Goal: Task Accomplishment & Management: Use online tool/utility

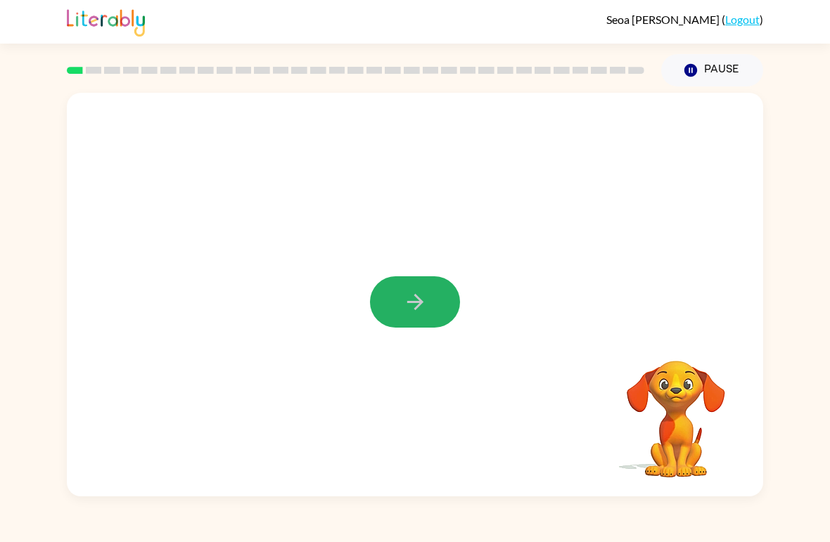
click at [419, 293] on icon "button" at bounding box center [415, 302] width 25 height 25
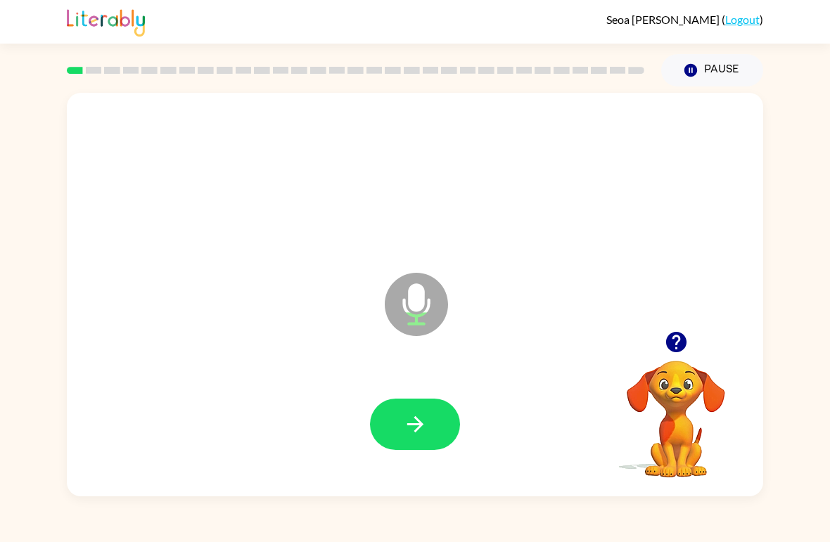
click at [439, 434] on button "button" at bounding box center [415, 424] width 90 height 51
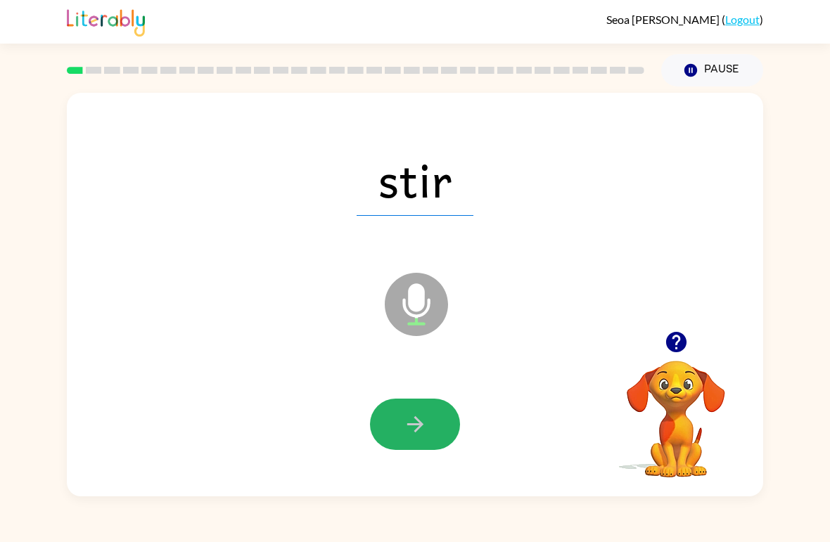
click at [416, 418] on icon "button" at bounding box center [415, 424] width 25 height 25
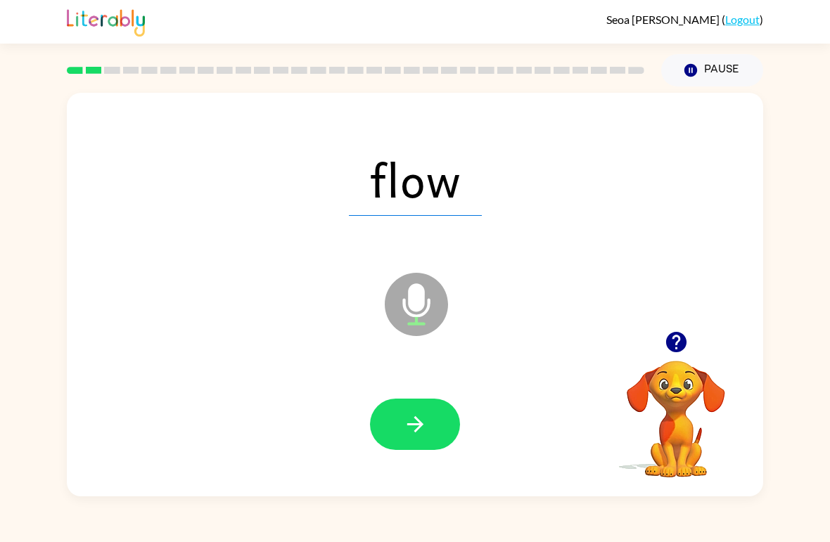
click at [433, 415] on button "button" at bounding box center [415, 424] width 90 height 51
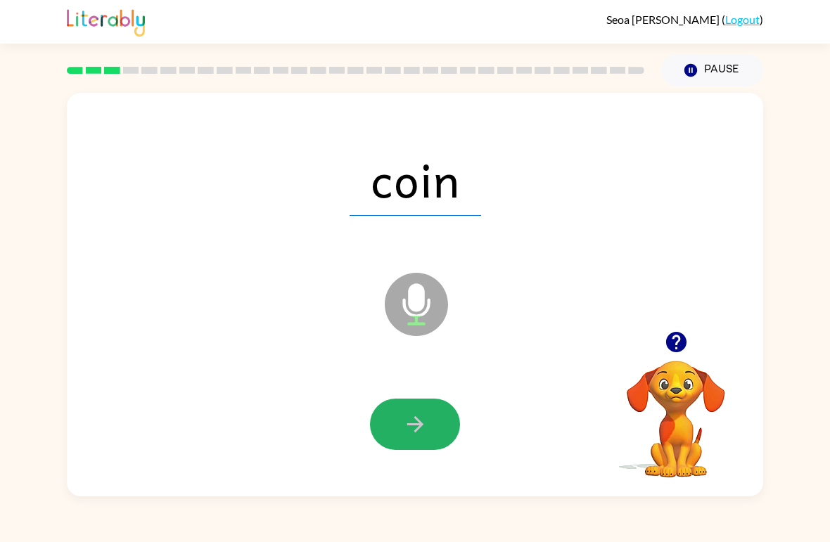
click at [433, 422] on button "button" at bounding box center [415, 424] width 90 height 51
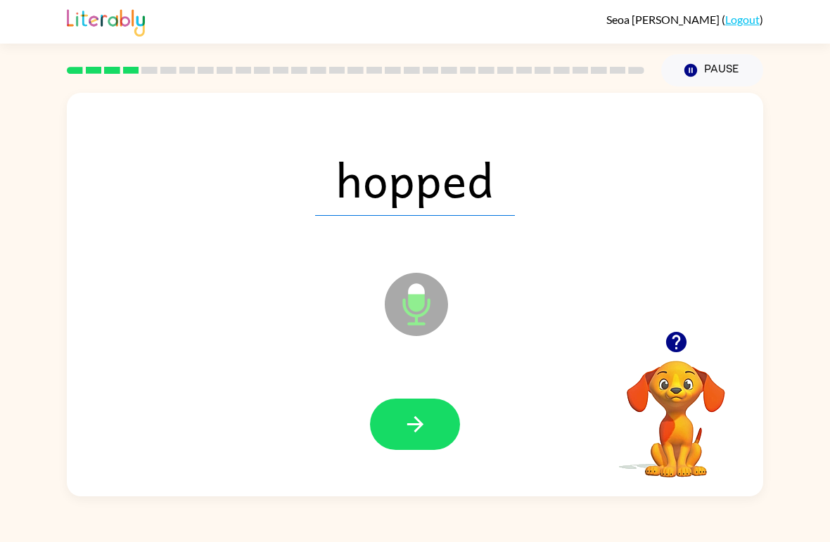
click at [428, 431] on button "button" at bounding box center [415, 424] width 90 height 51
click at [427, 409] on button "button" at bounding box center [415, 424] width 90 height 51
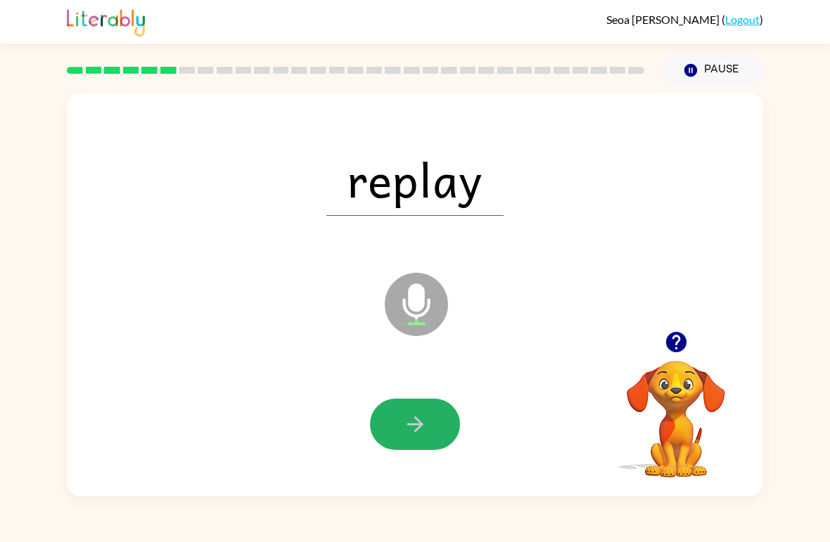
click at [435, 415] on button "button" at bounding box center [415, 424] width 90 height 51
click at [431, 422] on button "button" at bounding box center [415, 424] width 90 height 51
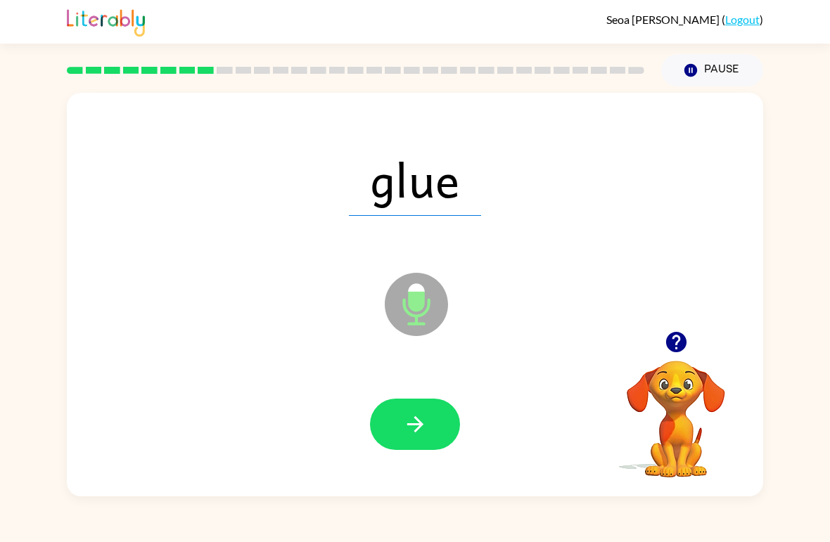
click at [427, 421] on icon "button" at bounding box center [415, 424] width 25 height 25
click at [434, 414] on button "button" at bounding box center [415, 424] width 90 height 51
click at [440, 407] on button "button" at bounding box center [415, 424] width 90 height 51
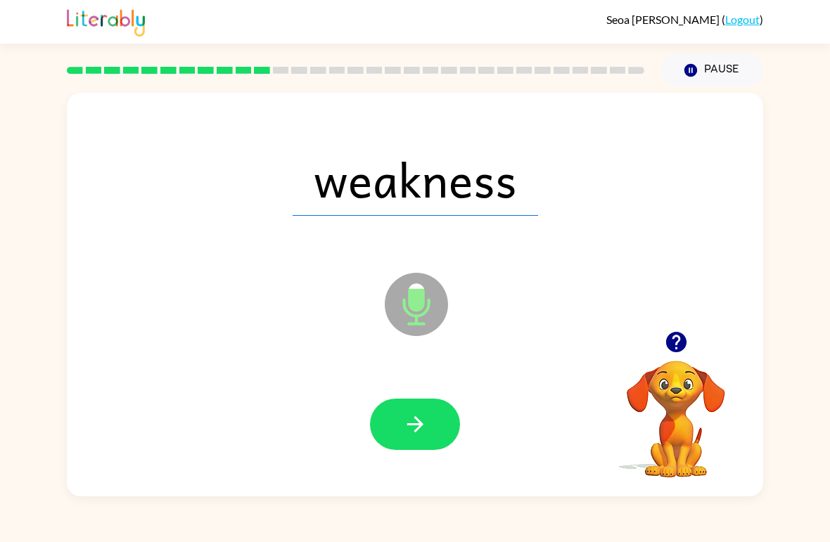
click at [443, 407] on button "button" at bounding box center [415, 424] width 90 height 51
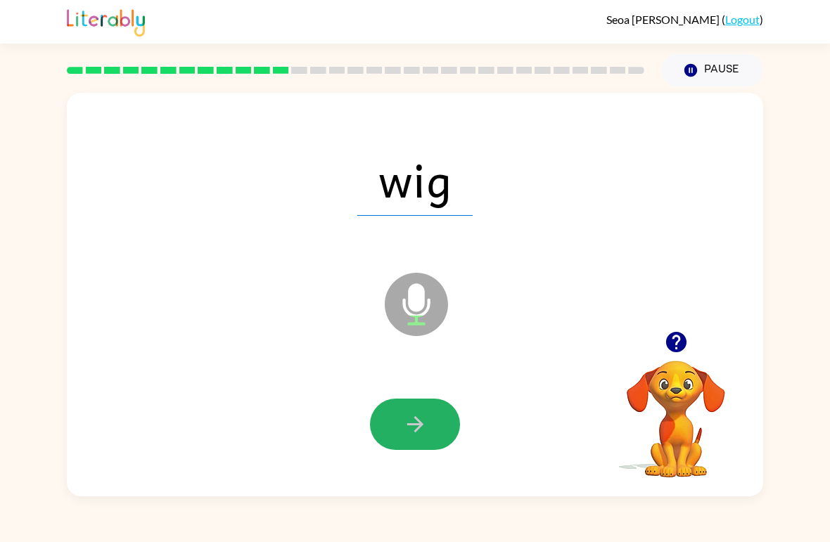
click at [435, 420] on button "button" at bounding box center [415, 424] width 90 height 51
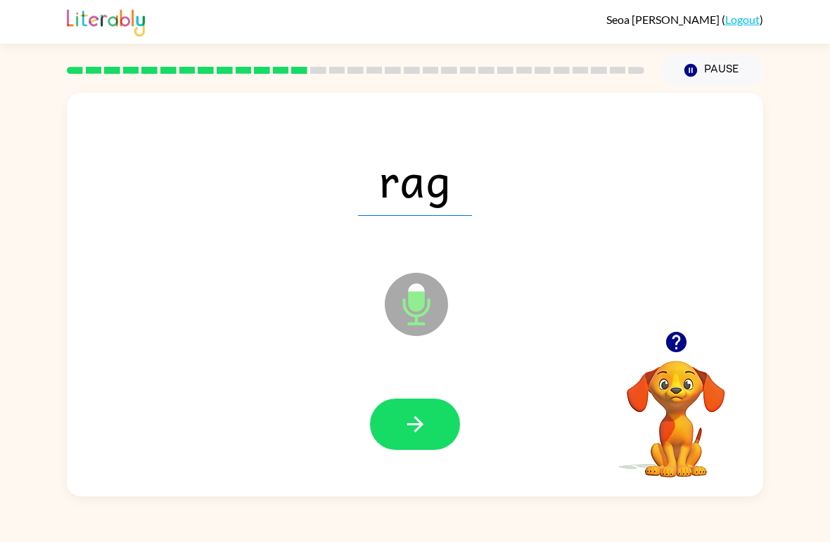
click at [428, 421] on button "button" at bounding box center [415, 424] width 90 height 51
click at [428, 431] on button "button" at bounding box center [415, 424] width 90 height 51
click at [421, 419] on icon "button" at bounding box center [415, 424] width 25 height 25
click at [426, 402] on button "button" at bounding box center [415, 424] width 90 height 51
click at [430, 413] on button "button" at bounding box center [415, 424] width 90 height 51
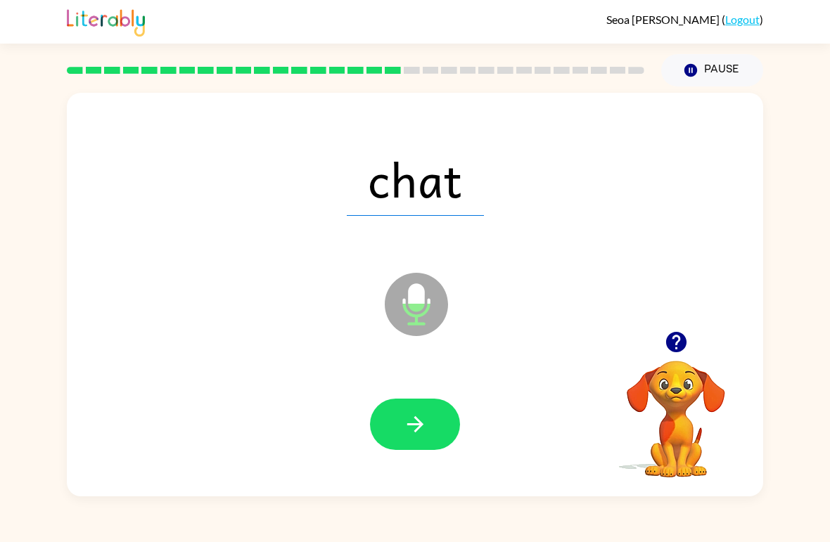
click at [429, 426] on button "button" at bounding box center [415, 424] width 90 height 51
click at [429, 412] on button "button" at bounding box center [415, 424] width 90 height 51
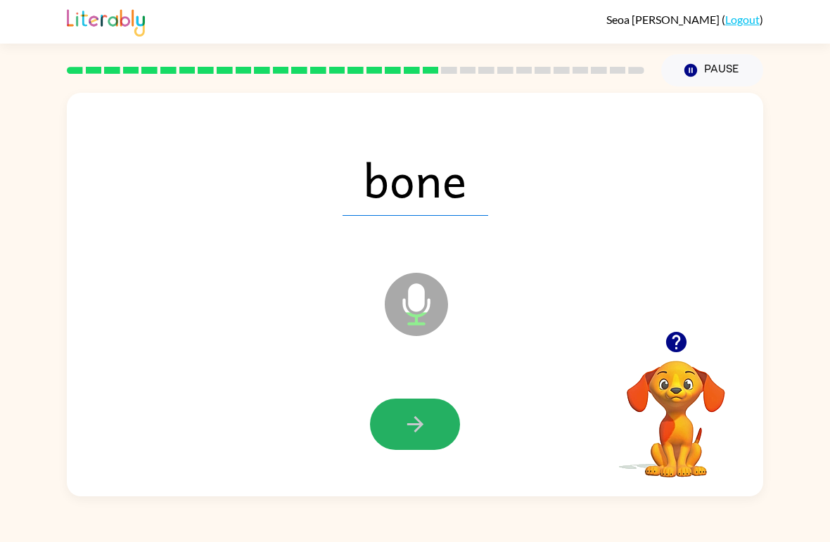
click at [424, 416] on icon "button" at bounding box center [415, 424] width 25 height 25
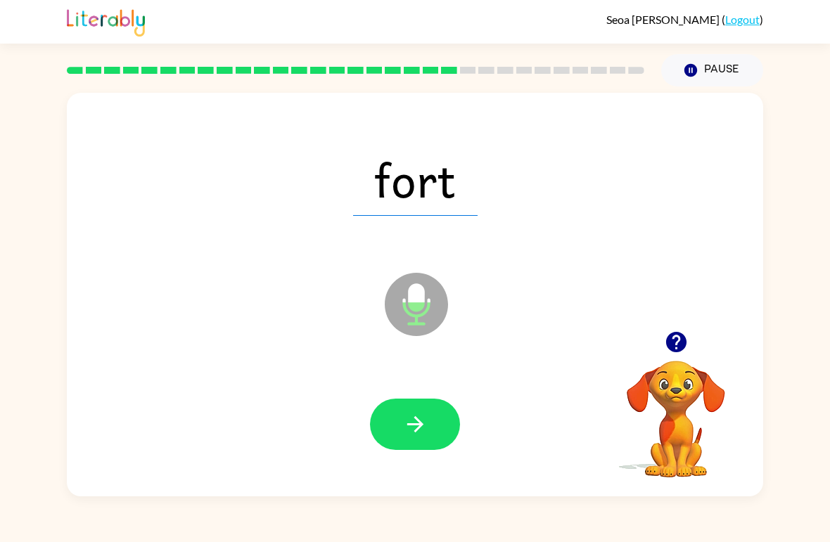
click at [425, 420] on icon "button" at bounding box center [415, 424] width 25 height 25
click at [447, 414] on button "button" at bounding box center [415, 424] width 90 height 51
click at [427, 415] on icon "button" at bounding box center [415, 424] width 25 height 25
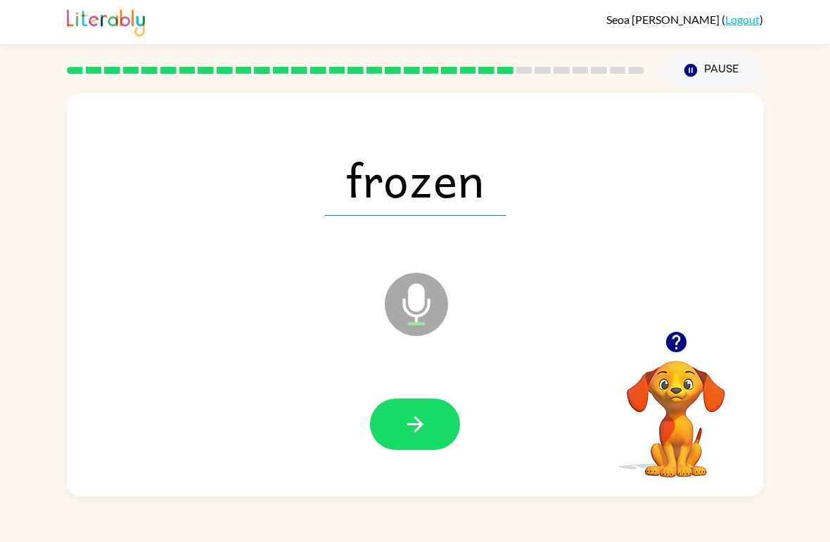
click at [419, 408] on button "button" at bounding box center [415, 424] width 90 height 51
click at [434, 415] on button "button" at bounding box center [415, 424] width 90 height 51
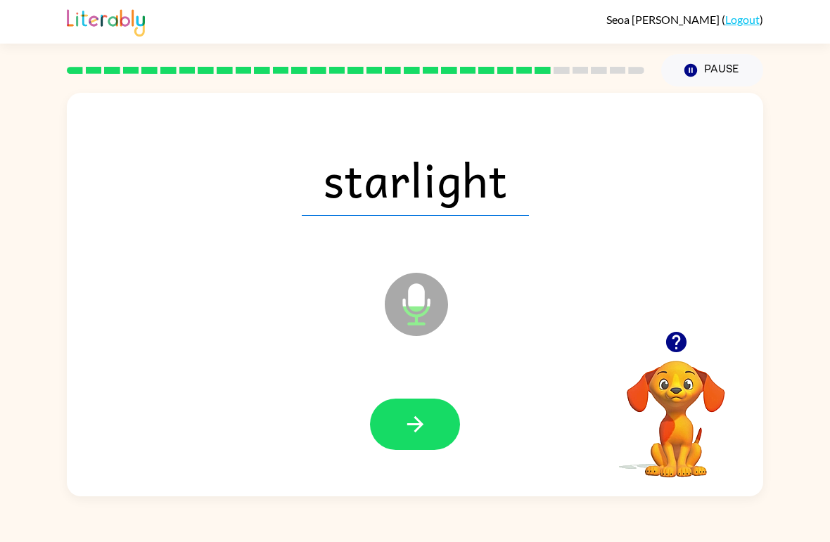
click at [422, 416] on icon "button" at bounding box center [415, 424] width 25 height 25
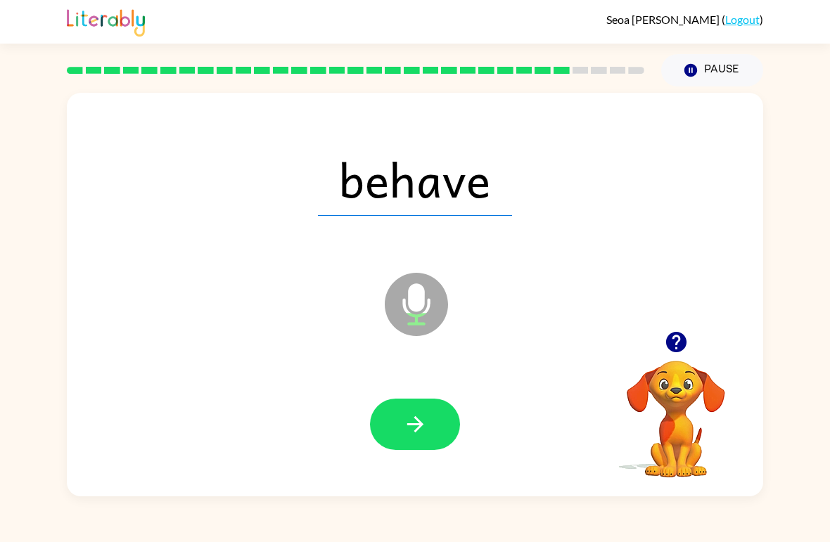
click at [415, 421] on icon "button" at bounding box center [415, 424] width 25 height 25
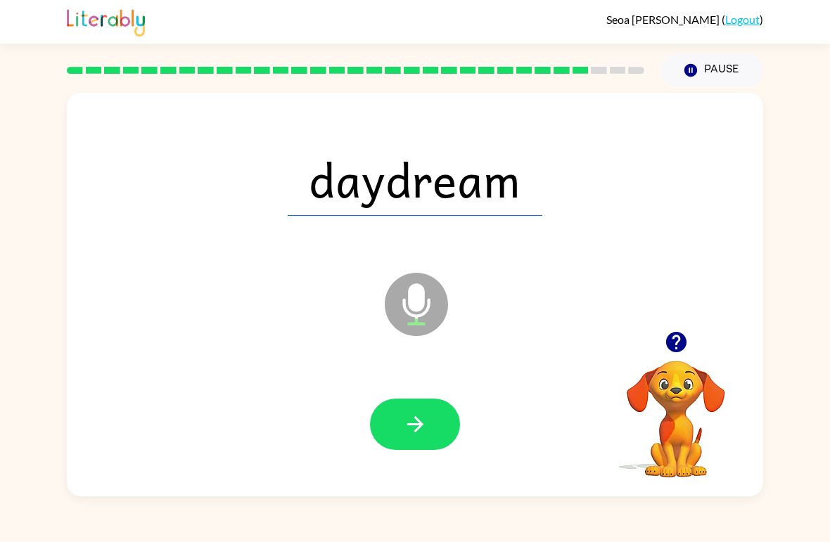
click at [426, 416] on icon "button" at bounding box center [415, 424] width 25 height 25
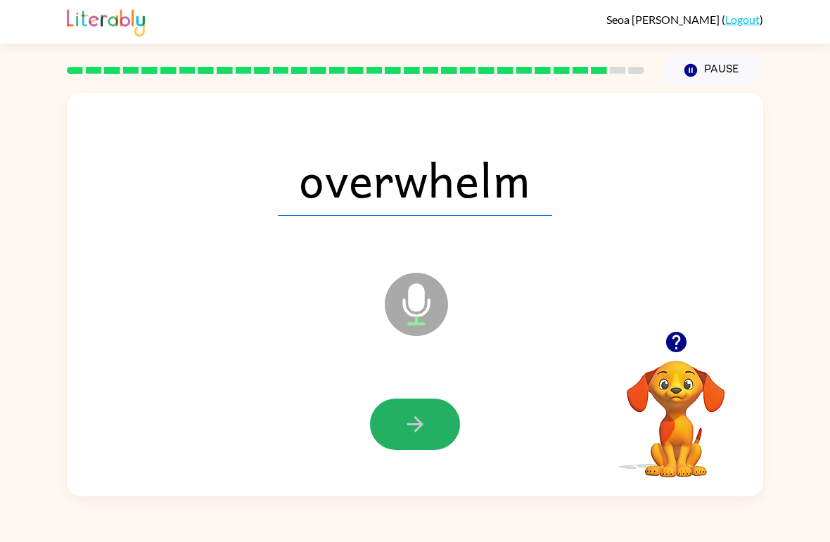
click at [429, 428] on button "button" at bounding box center [415, 424] width 90 height 51
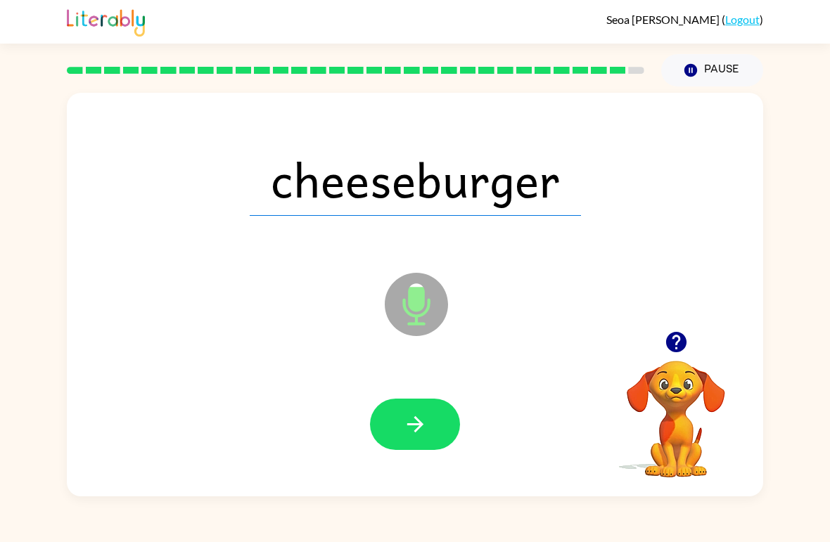
click at [418, 413] on icon "button" at bounding box center [415, 424] width 25 height 25
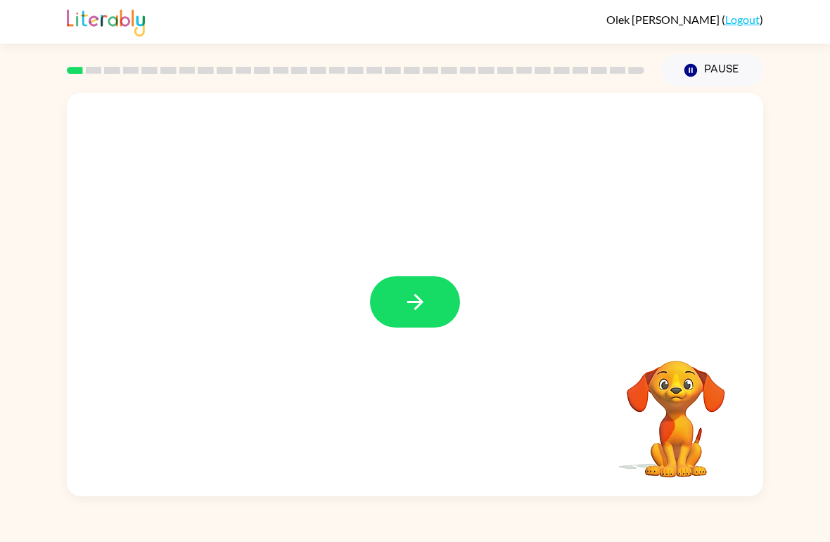
click at [421, 319] on button "button" at bounding box center [415, 301] width 90 height 51
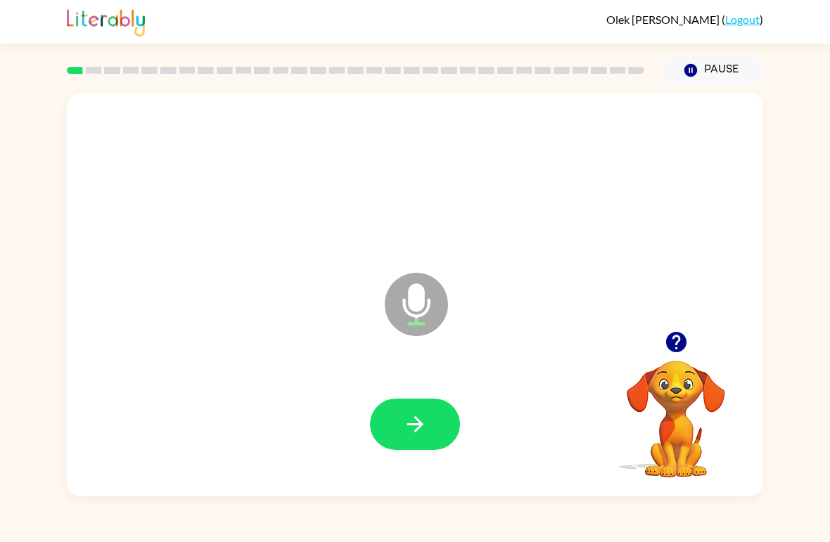
click at [416, 438] on button "button" at bounding box center [415, 424] width 90 height 51
click at [405, 424] on icon "button" at bounding box center [415, 424] width 25 height 25
click at [417, 433] on icon "button" at bounding box center [415, 424] width 25 height 25
click at [425, 424] on icon "button" at bounding box center [415, 424] width 25 height 25
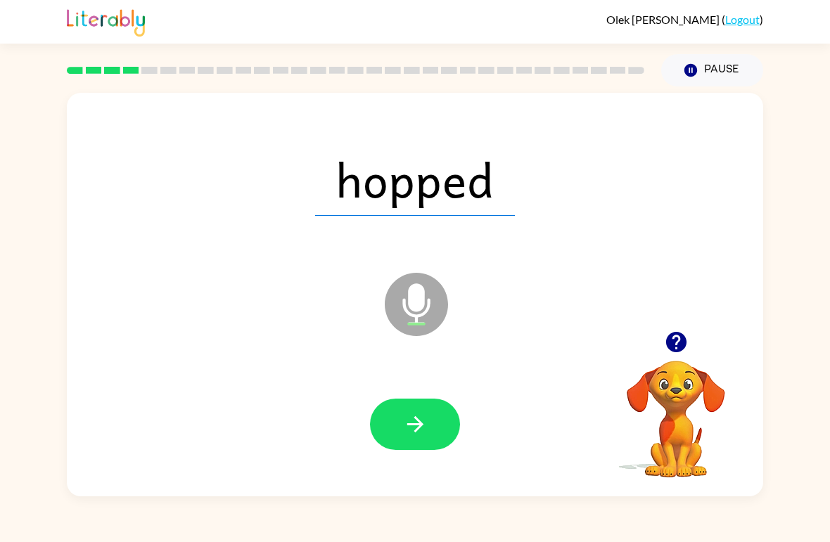
click at [421, 427] on icon "button" at bounding box center [415, 424] width 16 height 16
click at [426, 464] on div at bounding box center [415, 425] width 668 height 116
click at [425, 463] on div at bounding box center [415, 425] width 668 height 116
click at [428, 437] on button "button" at bounding box center [415, 424] width 90 height 51
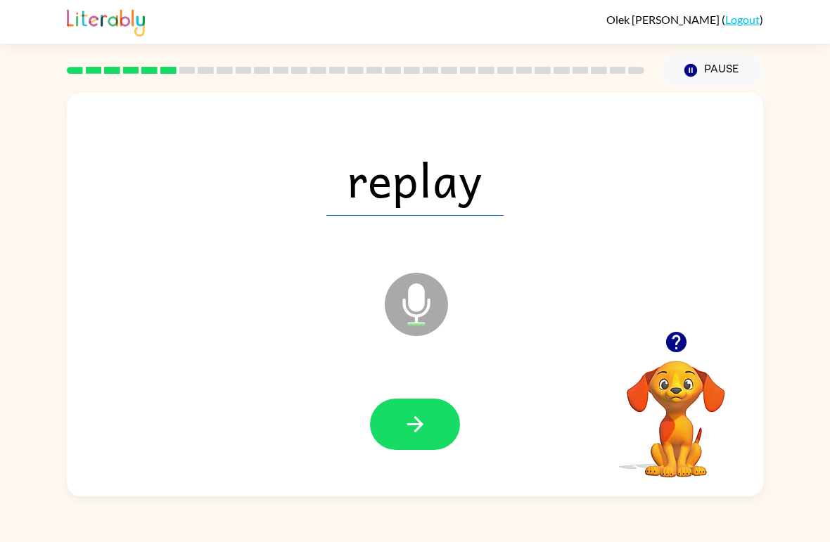
click at [428, 421] on button "button" at bounding box center [415, 424] width 90 height 51
click at [408, 438] on button "button" at bounding box center [415, 424] width 90 height 51
click at [414, 433] on icon "button" at bounding box center [415, 424] width 25 height 25
click at [420, 422] on icon "button" at bounding box center [415, 424] width 16 height 16
click at [410, 421] on icon "button" at bounding box center [415, 424] width 25 height 25
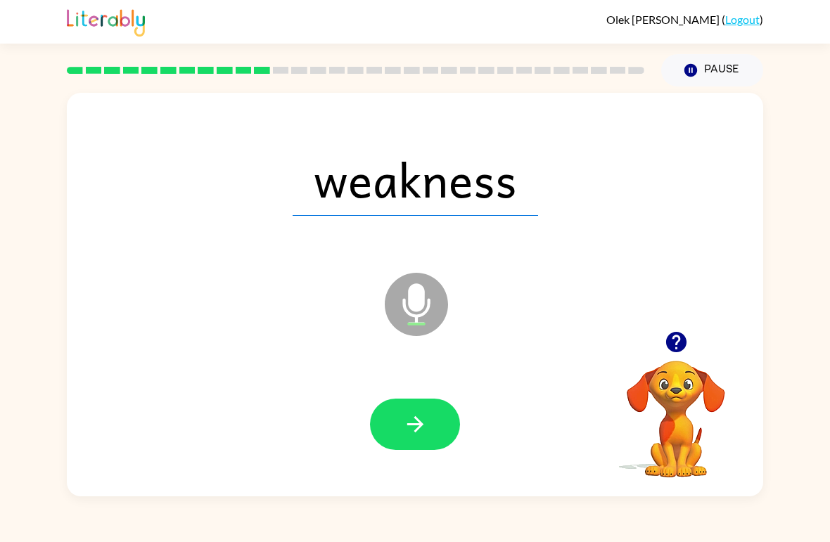
click at [424, 432] on icon "button" at bounding box center [415, 424] width 25 height 25
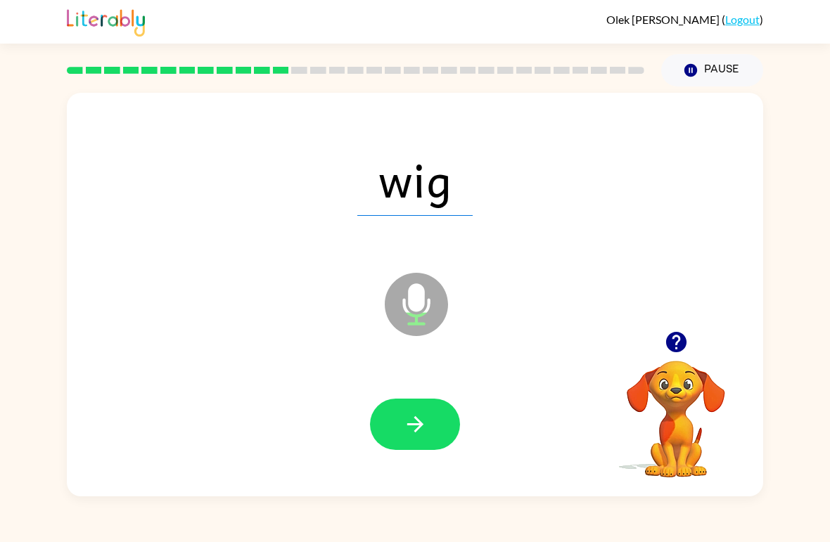
click at [410, 433] on icon "button" at bounding box center [415, 424] width 25 height 25
click at [407, 426] on icon "button" at bounding box center [415, 424] width 16 height 16
click at [415, 432] on icon "button" at bounding box center [415, 424] width 16 height 16
click at [410, 428] on icon "button" at bounding box center [415, 424] width 25 height 25
click at [412, 432] on icon "button" at bounding box center [415, 424] width 25 height 25
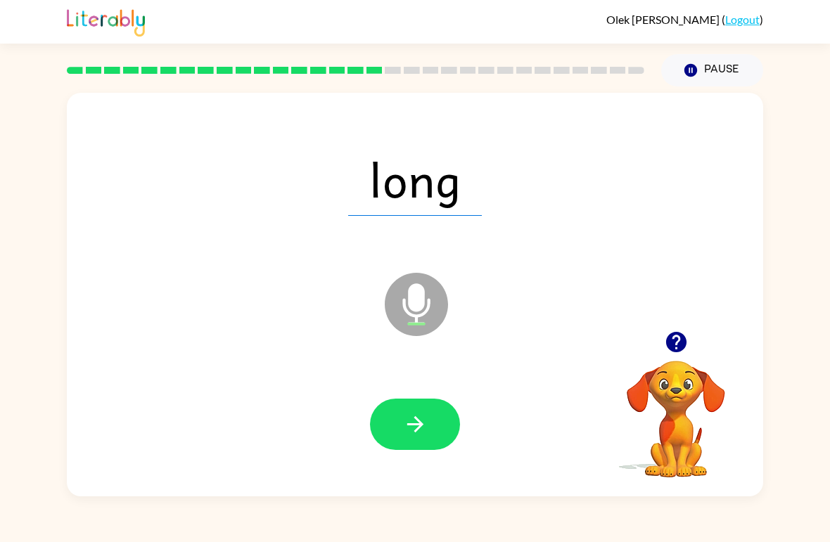
click at [415, 430] on icon "button" at bounding box center [415, 424] width 25 height 25
click at [422, 422] on icon "button" at bounding box center [415, 424] width 25 height 25
click at [424, 424] on icon "button" at bounding box center [415, 424] width 25 height 25
click at [416, 427] on icon "button" at bounding box center [415, 424] width 25 height 25
click at [421, 431] on icon "button" at bounding box center [415, 424] width 25 height 25
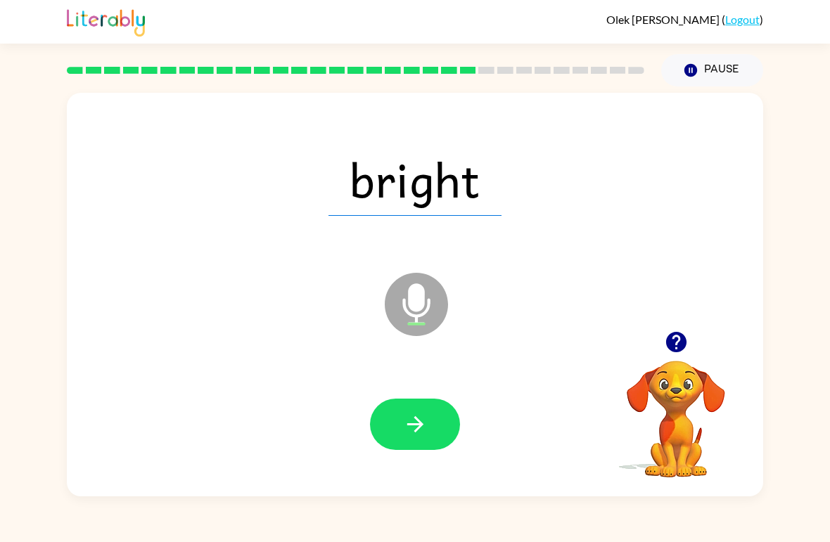
click at [421, 438] on button "button" at bounding box center [415, 424] width 90 height 51
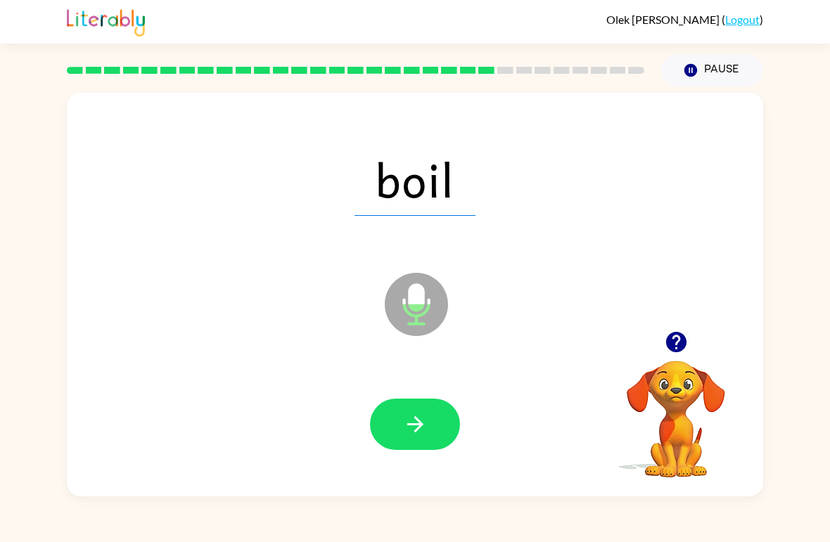
click at [415, 436] on icon "button" at bounding box center [415, 424] width 25 height 25
click at [413, 437] on icon "button" at bounding box center [415, 424] width 25 height 25
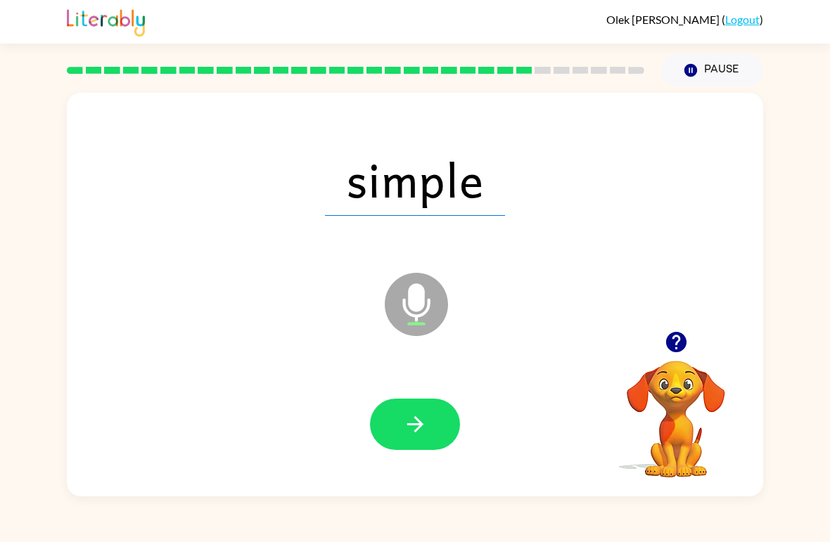
click at [412, 421] on icon "button" at bounding box center [415, 424] width 25 height 25
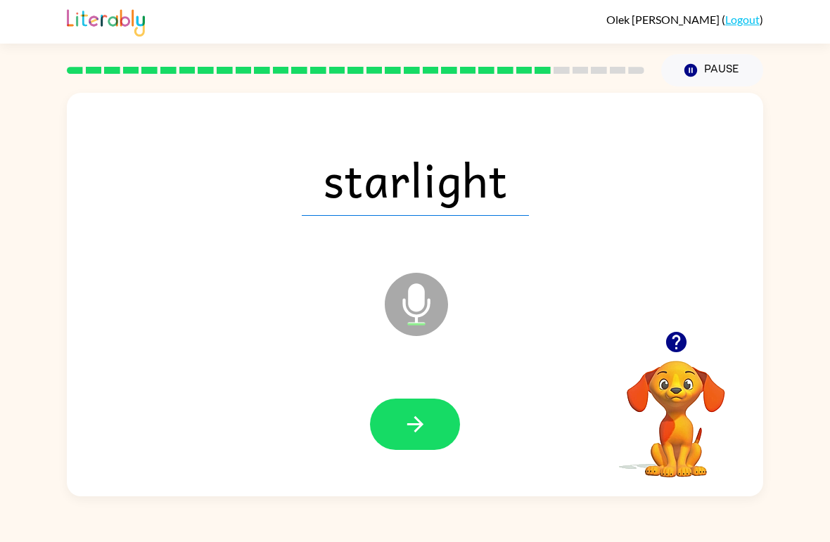
click at [421, 423] on icon "button" at bounding box center [415, 424] width 25 height 25
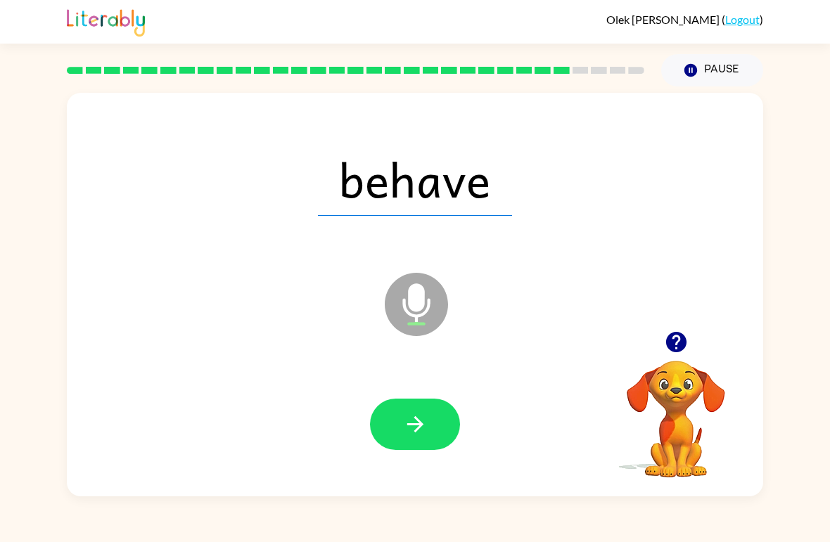
click at [414, 435] on icon "button" at bounding box center [415, 424] width 25 height 25
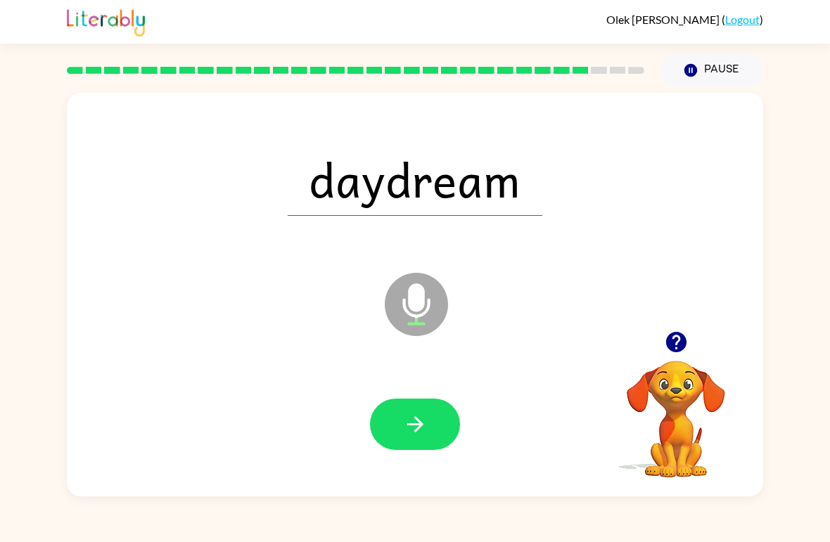
click at [416, 427] on icon "button" at bounding box center [415, 424] width 25 height 25
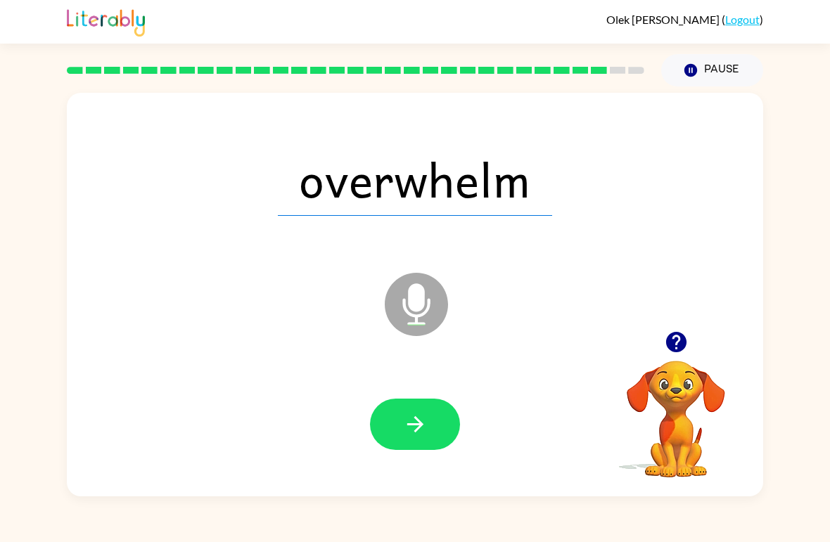
click at [408, 433] on icon "button" at bounding box center [415, 424] width 25 height 25
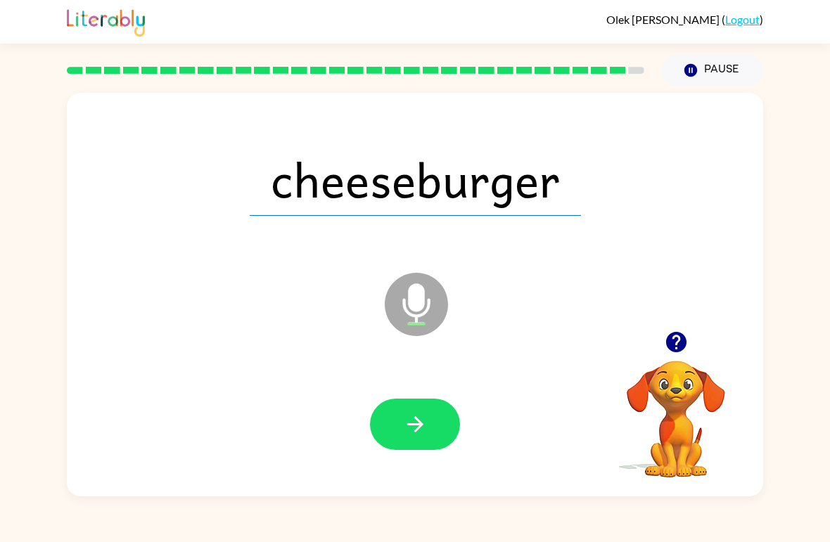
click at [412, 441] on button "button" at bounding box center [415, 424] width 90 height 51
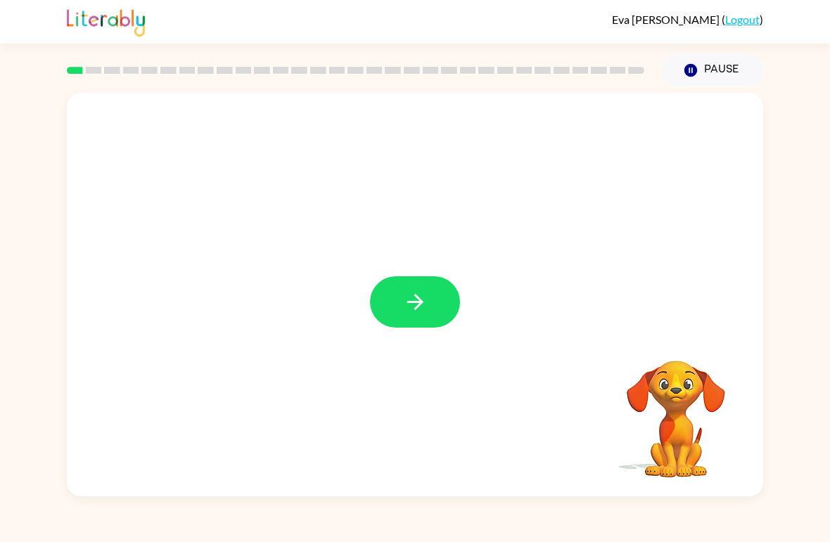
click at [433, 300] on button "button" at bounding box center [415, 301] width 90 height 51
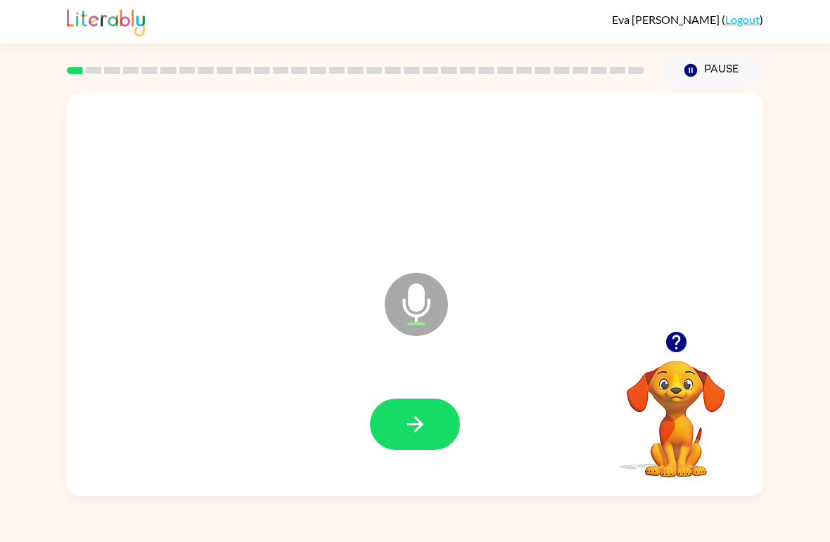
click at [407, 421] on icon "button" at bounding box center [415, 424] width 25 height 25
click at [408, 428] on icon "button" at bounding box center [415, 424] width 25 height 25
click at [407, 426] on icon "button" at bounding box center [415, 424] width 16 height 16
click at [444, 429] on button "button" at bounding box center [415, 424] width 90 height 51
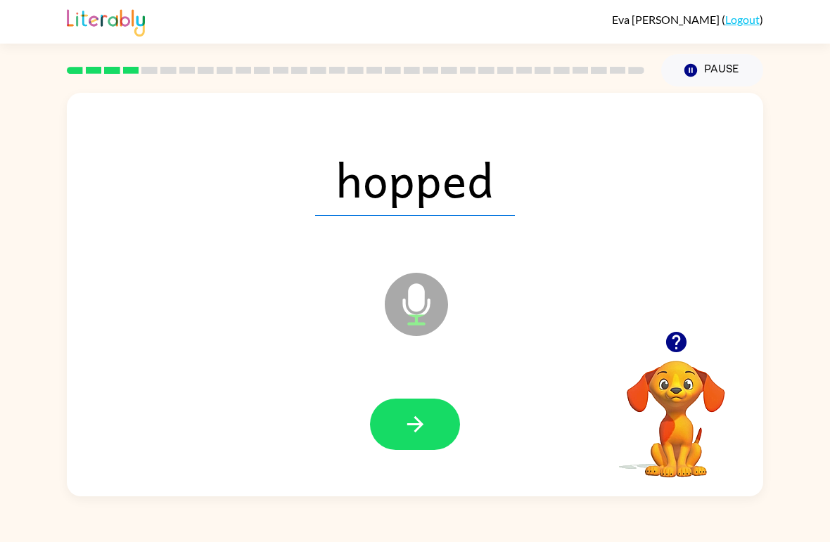
click at [424, 433] on icon "button" at bounding box center [415, 424] width 25 height 25
click at [437, 424] on button "button" at bounding box center [415, 424] width 90 height 51
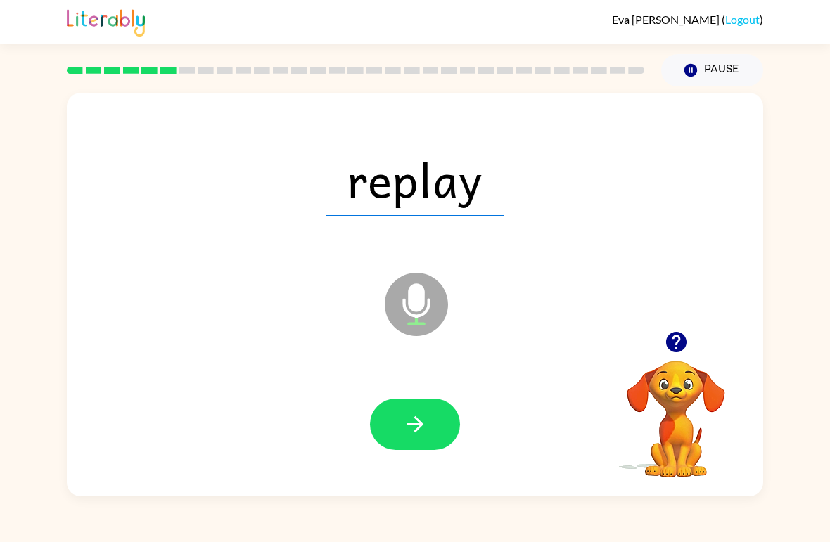
click at [432, 435] on button "button" at bounding box center [415, 424] width 90 height 51
click at [433, 432] on button "button" at bounding box center [415, 424] width 90 height 51
click at [431, 426] on button "button" at bounding box center [415, 424] width 90 height 51
click at [413, 423] on icon "button" at bounding box center [415, 424] width 25 height 25
click at [413, 428] on icon "button" at bounding box center [415, 424] width 25 height 25
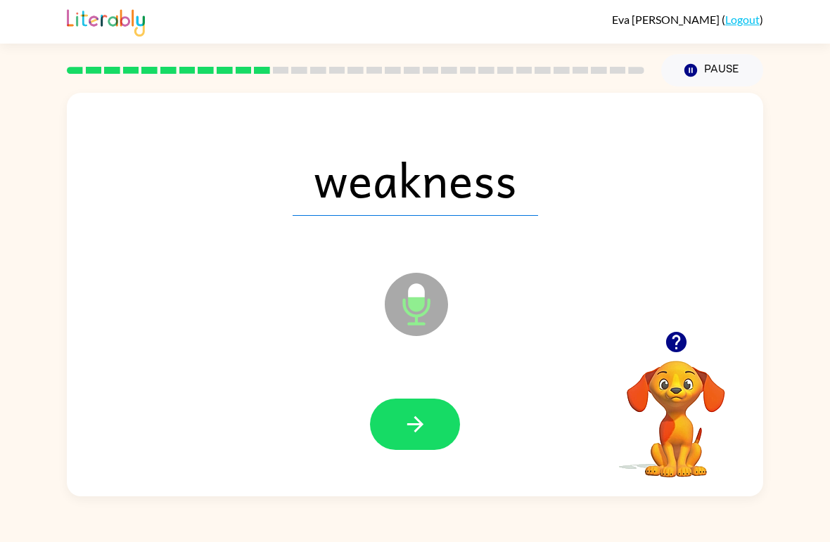
click at [433, 409] on button "button" at bounding box center [415, 424] width 90 height 51
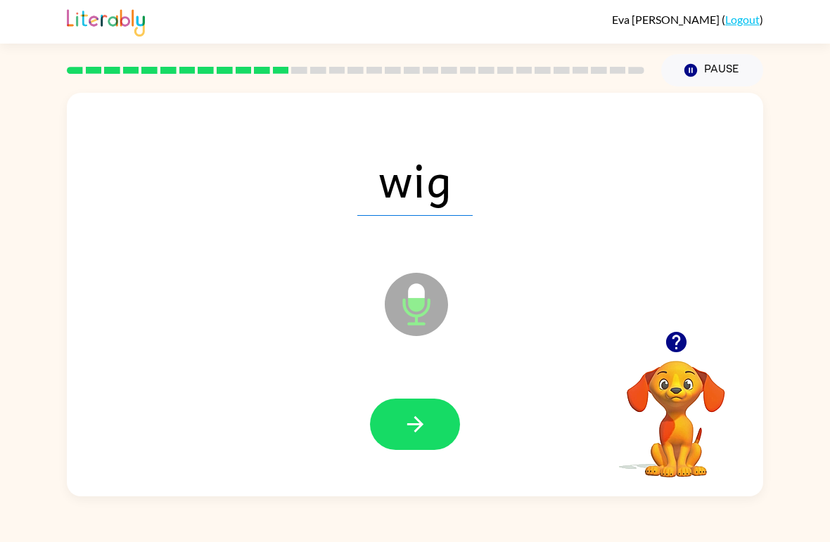
click at [429, 427] on button "button" at bounding box center [415, 424] width 90 height 51
click at [430, 420] on button "button" at bounding box center [415, 424] width 90 height 51
click at [428, 421] on button "button" at bounding box center [415, 424] width 90 height 51
click at [428, 419] on button "button" at bounding box center [415, 424] width 90 height 51
click at [433, 433] on button "button" at bounding box center [415, 424] width 90 height 51
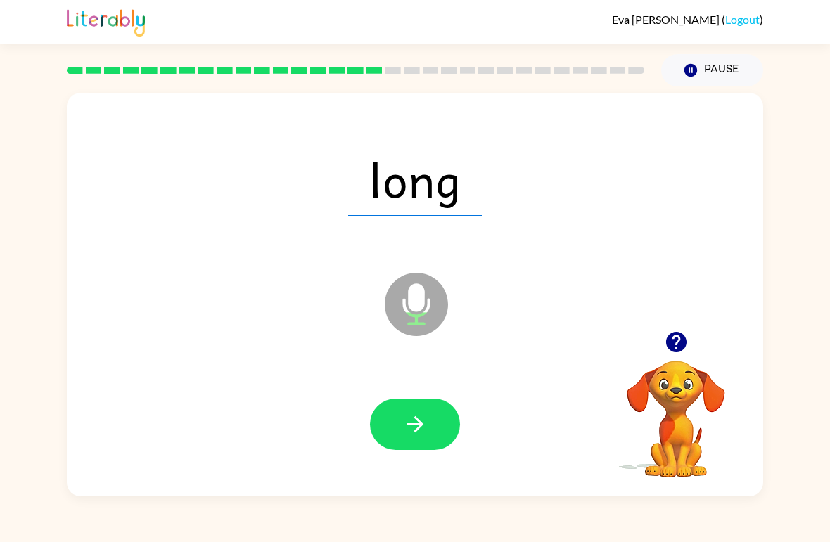
click at [421, 421] on icon "button" at bounding box center [415, 424] width 25 height 25
click at [428, 425] on button "button" at bounding box center [415, 424] width 90 height 51
click at [434, 427] on button "button" at bounding box center [415, 424] width 90 height 51
click at [426, 427] on icon "button" at bounding box center [415, 424] width 25 height 25
click at [424, 431] on icon "button" at bounding box center [415, 424] width 25 height 25
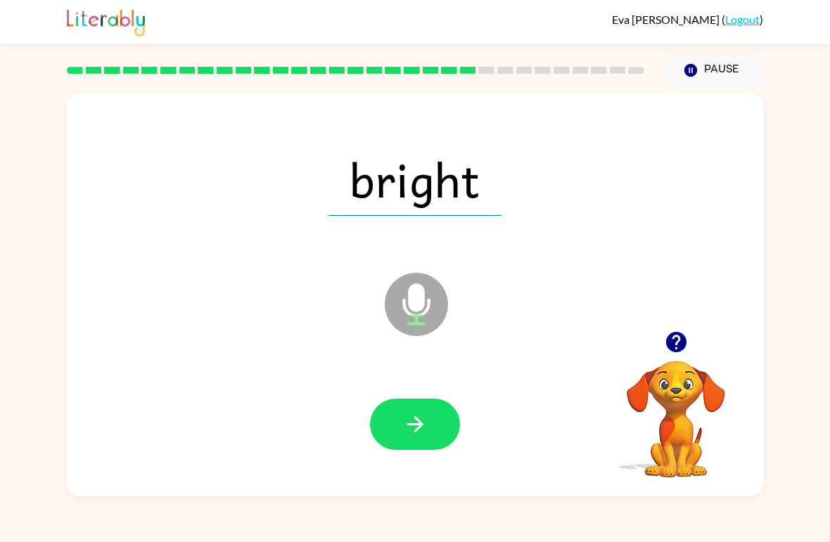
click at [414, 439] on button "button" at bounding box center [415, 424] width 90 height 51
click at [413, 426] on icon "button" at bounding box center [415, 424] width 16 height 16
click at [423, 428] on icon "button" at bounding box center [415, 424] width 25 height 25
click at [421, 436] on icon "button" at bounding box center [415, 424] width 25 height 25
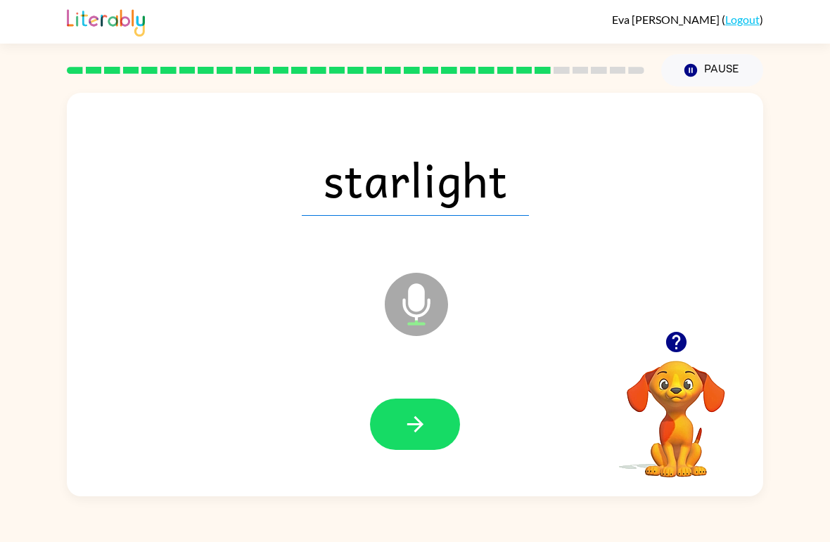
click at [410, 419] on icon "button" at bounding box center [415, 424] width 25 height 25
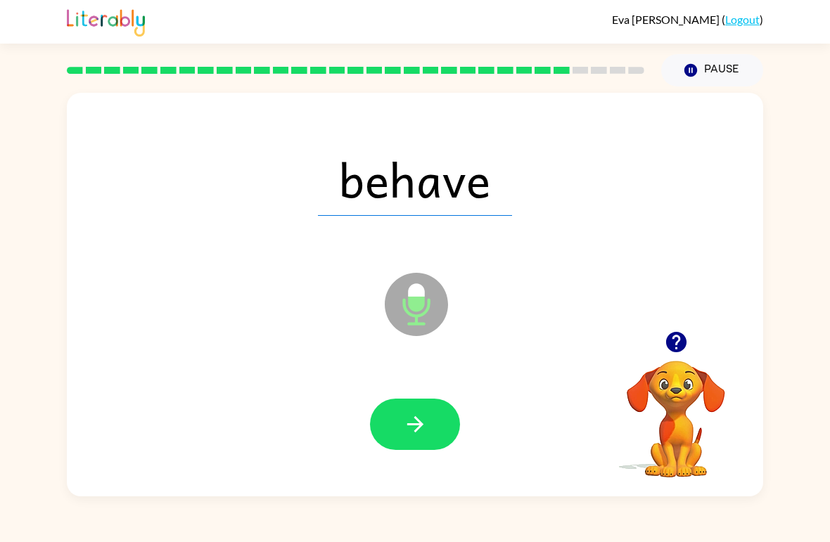
click at [423, 419] on icon "button" at bounding box center [415, 424] width 25 height 25
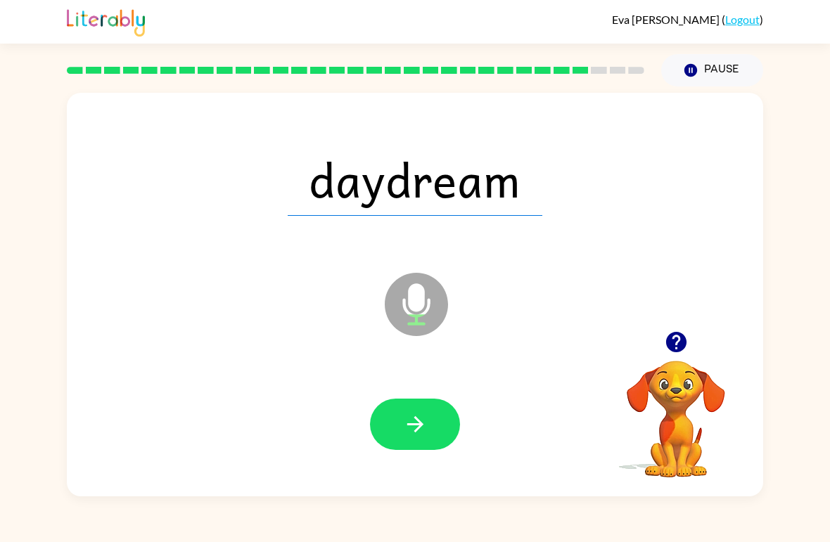
click at [419, 423] on icon "button" at bounding box center [415, 424] width 16 height 16
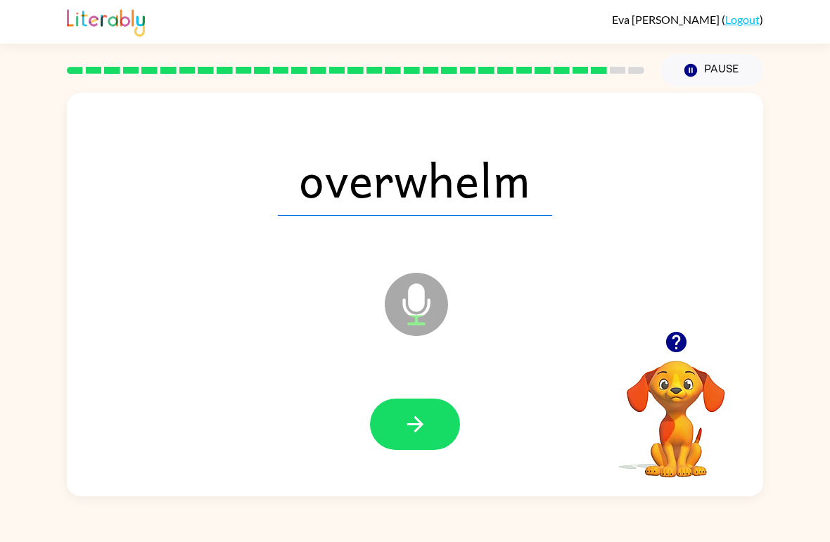
click at [407, 436] on icon "button" at bounding box center [415, 424] width 25 height 25
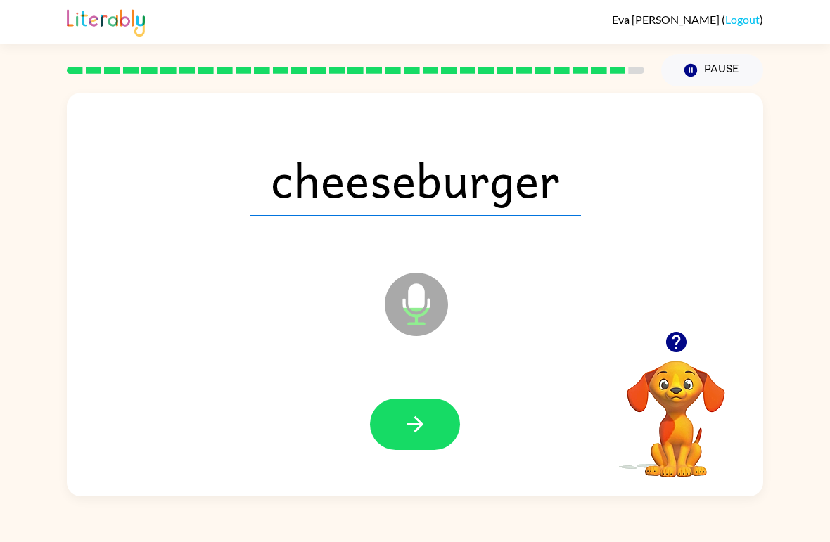
click at [428, 422] on button "button" at bounding box center [415, 424] width 90 height 51
